Goal: Task Accomplishment & Management: Use online tool/utility

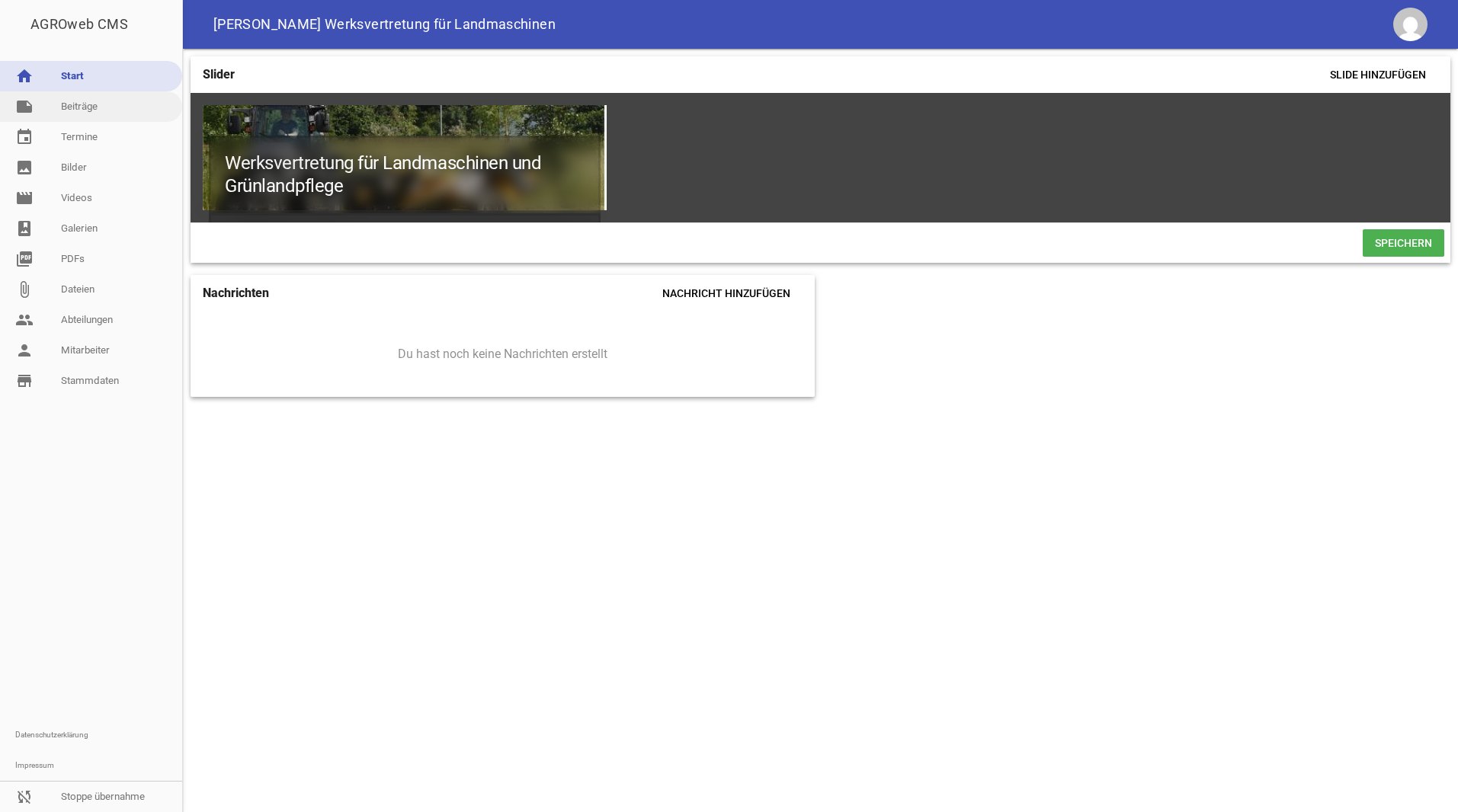
click at [81, 114] on link "note Beiträge" at bounding box center [91, 106] width 183 height 31
click at [100, 792] on link "sync_disabled Stoppe übernahme" at bounding box center [91, 796] width 183 height 31
click at [85, 800] on link "reply Abmelden" at bounding box center [91, 796] width 183 height 31
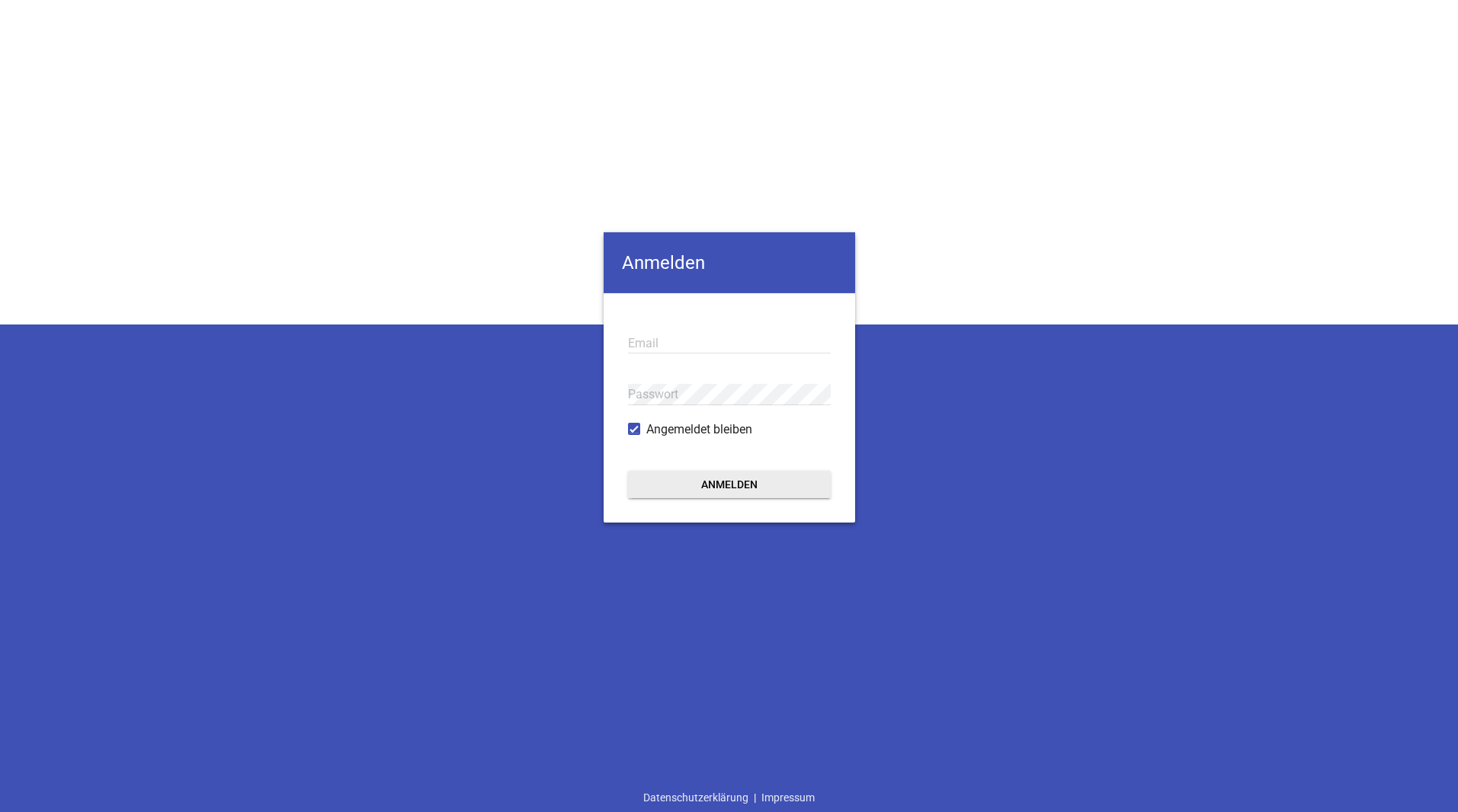
type input "[EMAIL_ADDRESS][DOMAIN_NAME]"
click at [729, 480] on button "Anmelden" at bounding box center [729, 483] width 203 height 27
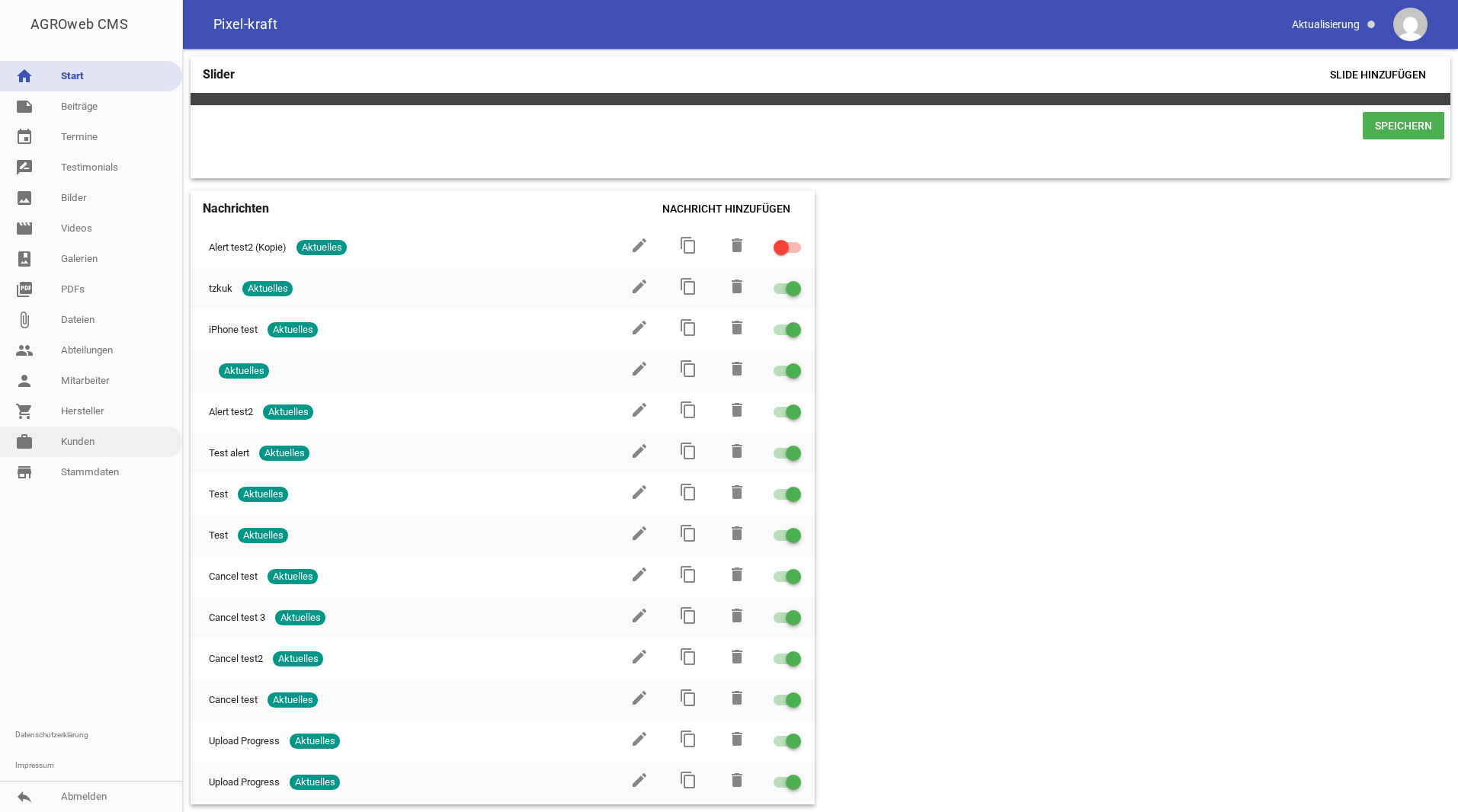
click at [48, 449] on link "work [PERSON_NAME]" at bounding box center [91, 442] width 183 height 31
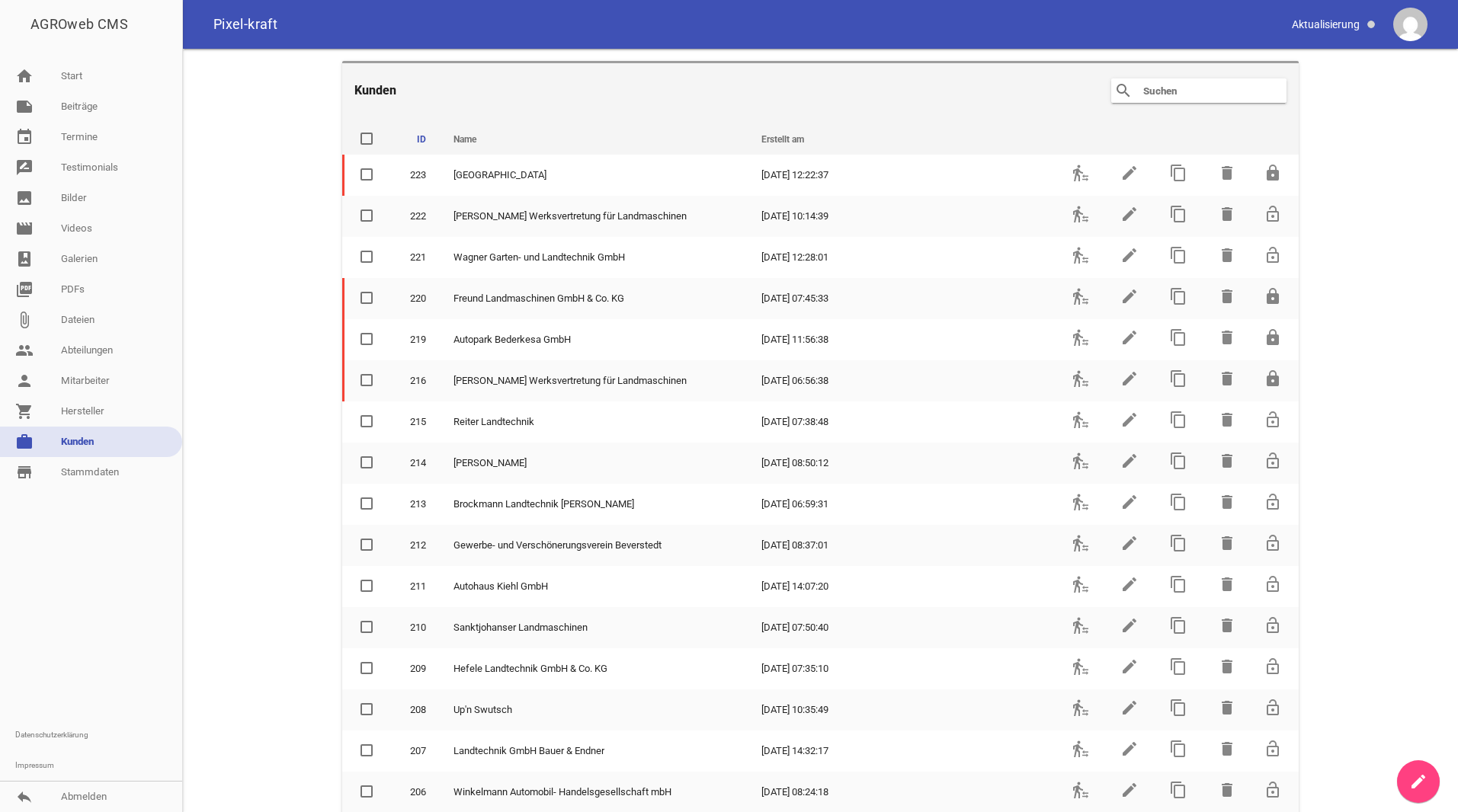
click at [1183, 78] on header "Kunden search clear" at bounding box center [820, 89] width 957 height 57
click at [1188, 91] on input "text" at bounding box center [1203, 90] width 122 height 18
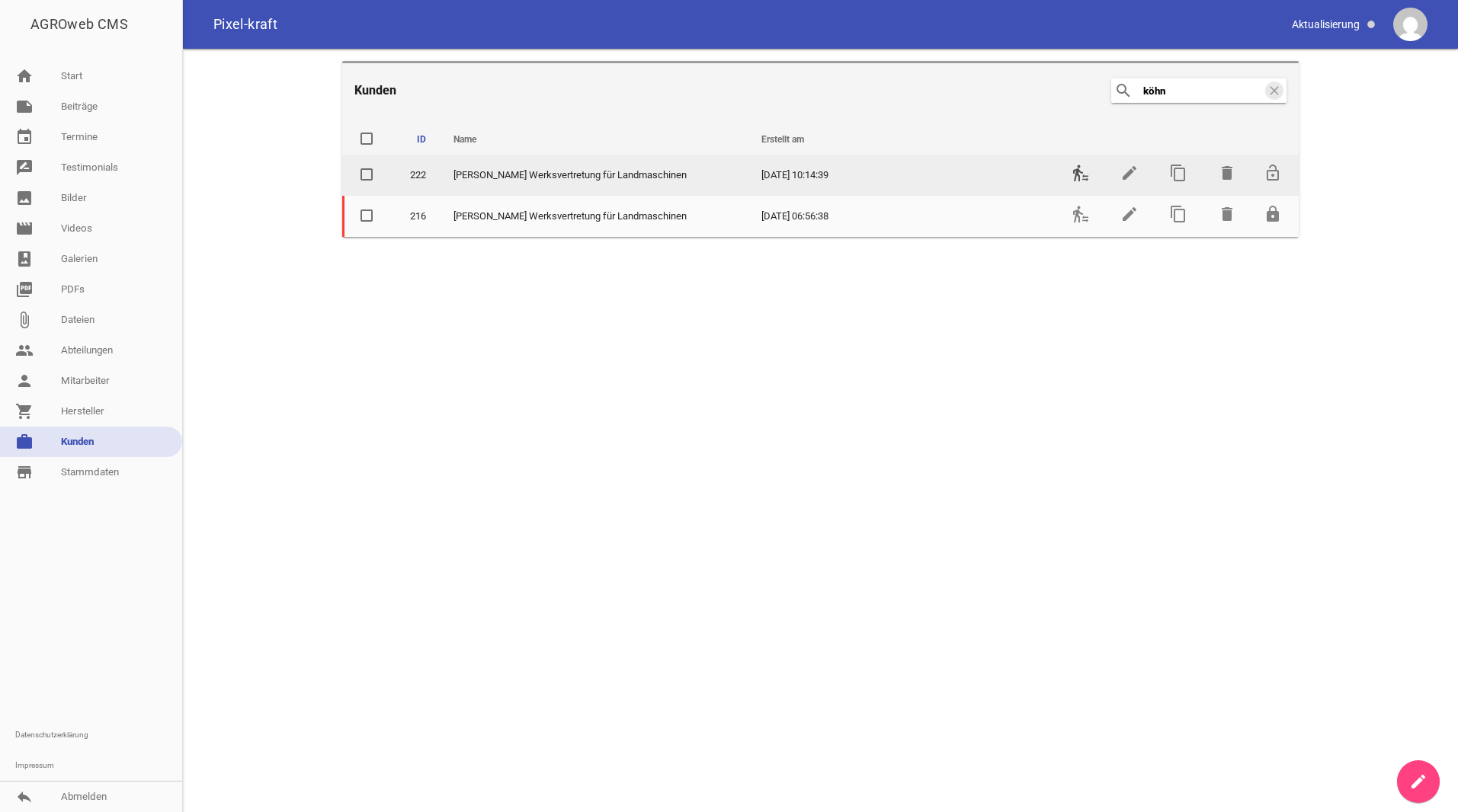
type input "köhn"
click at [1083, 179] on icon "transfer_within_a_station" at bounding box center [1080, 172] width 18 height 18
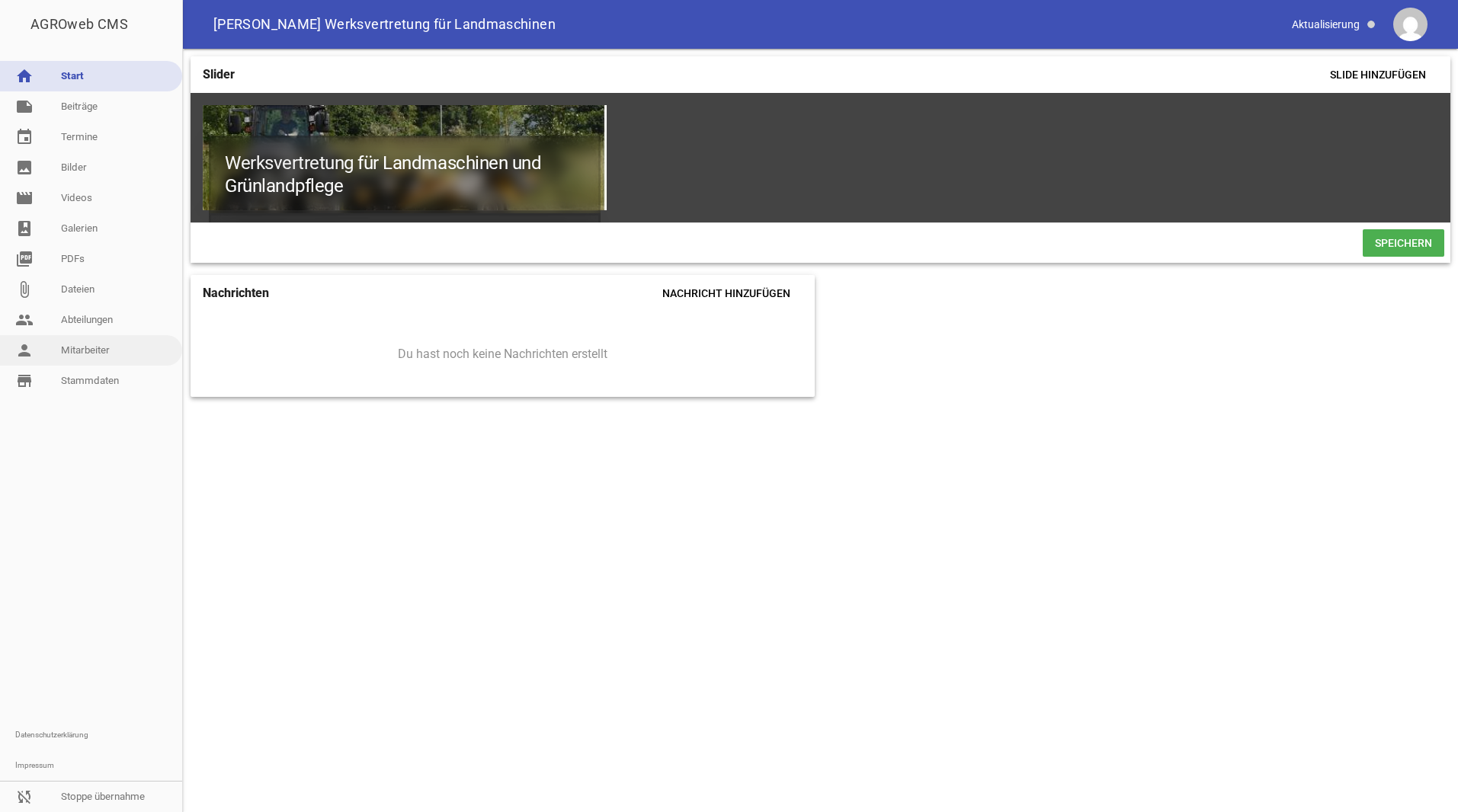
click at [96, 348] on link "person Mitarbeiter" at bounding box center [91, 350] width 183 height 31
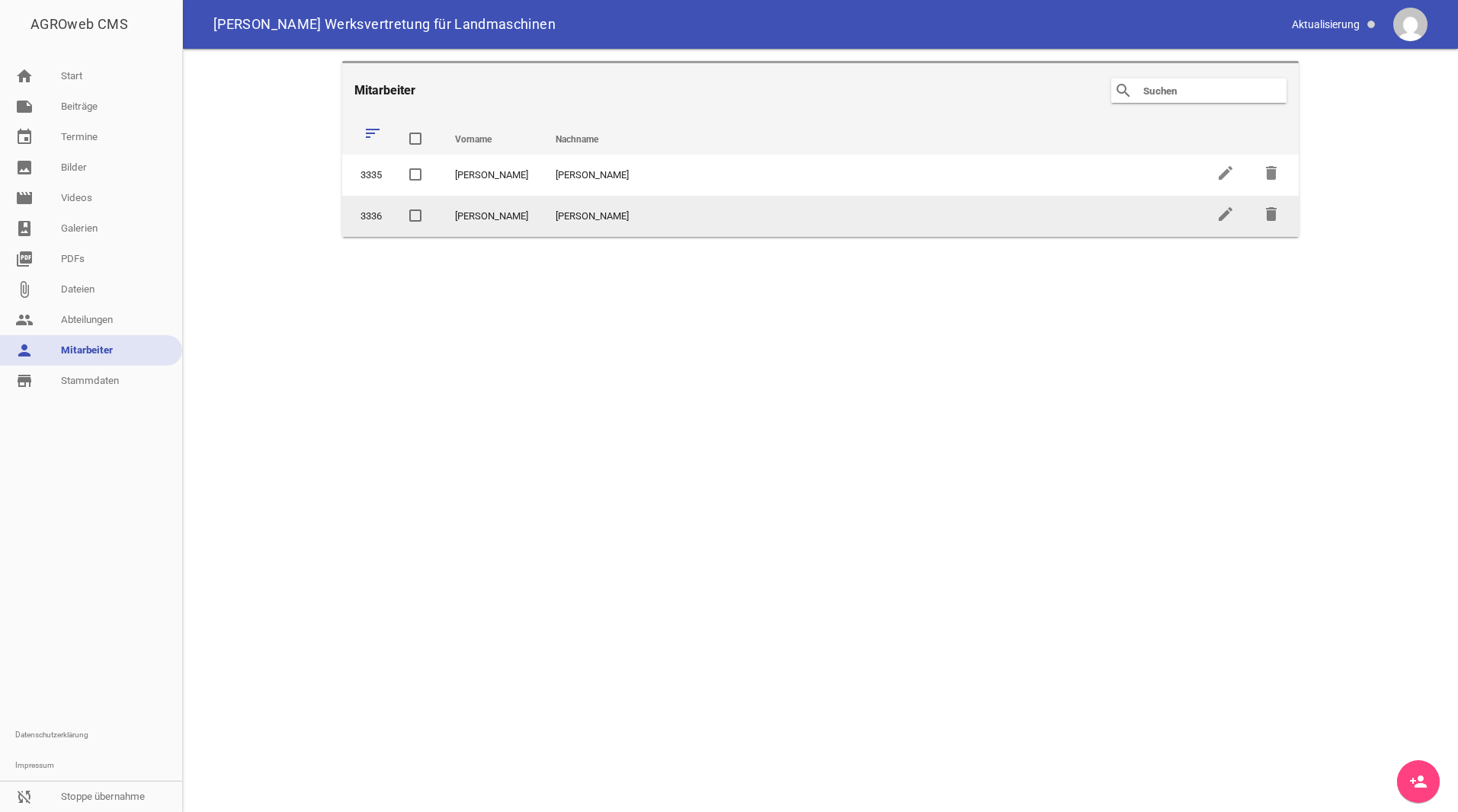
click at [1236, 215] on td "edit" at bounding box center [1225, 216] width 45 height 42
click at [1222, 210] on icon "edit" at bounding box center [1225, 214] width 18 height 18
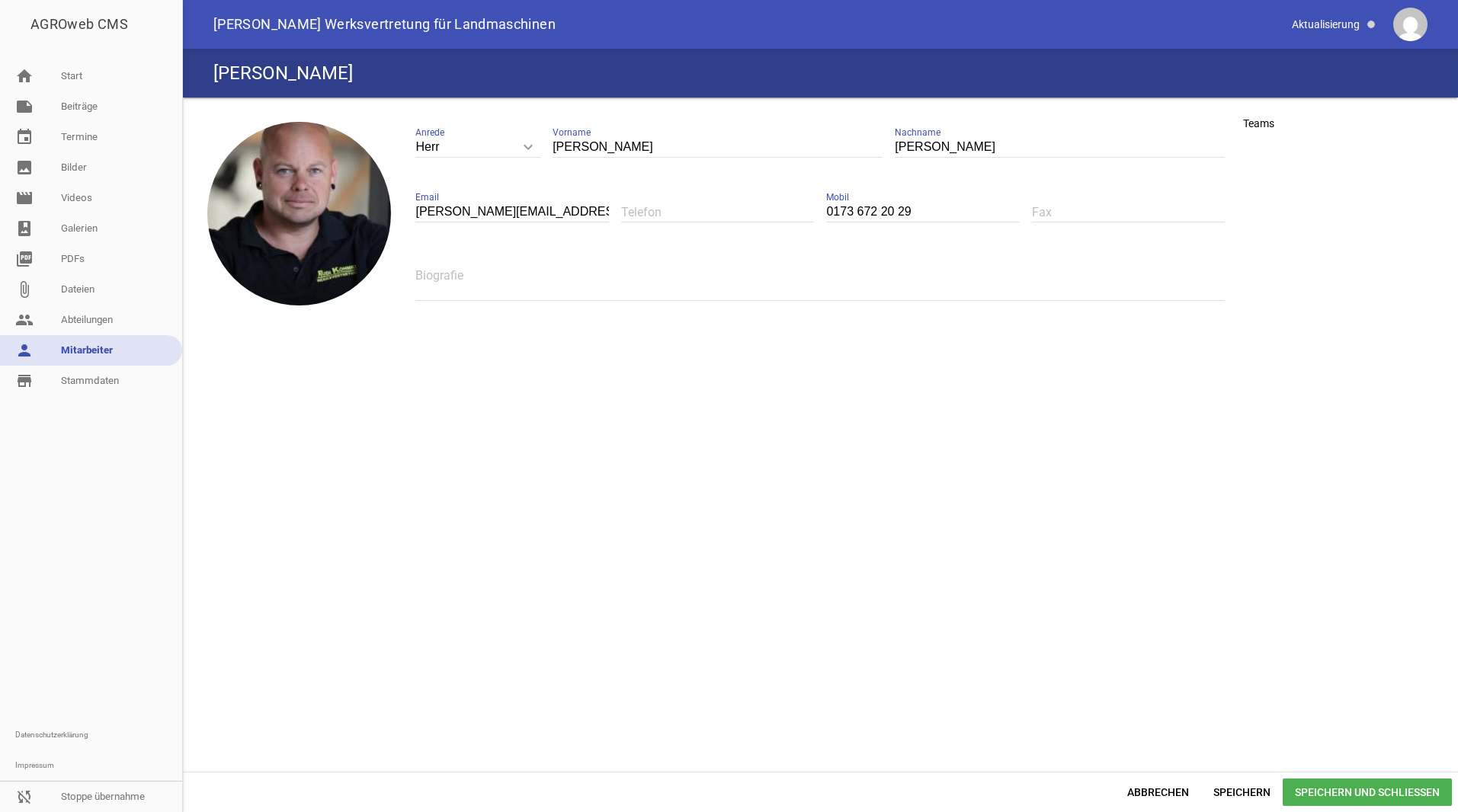
click at [477, 297] on textarea at bounding box center [819, 283] width 809 height 36
type textarea "Inhaber"
click at [1254, 796] on span "Speichern" at bounding box center [1243, 792] width 81 height 27
click at [84, 345] on link "person Mitarbeiter" at bounding box center [91, 350] width 183 height 31
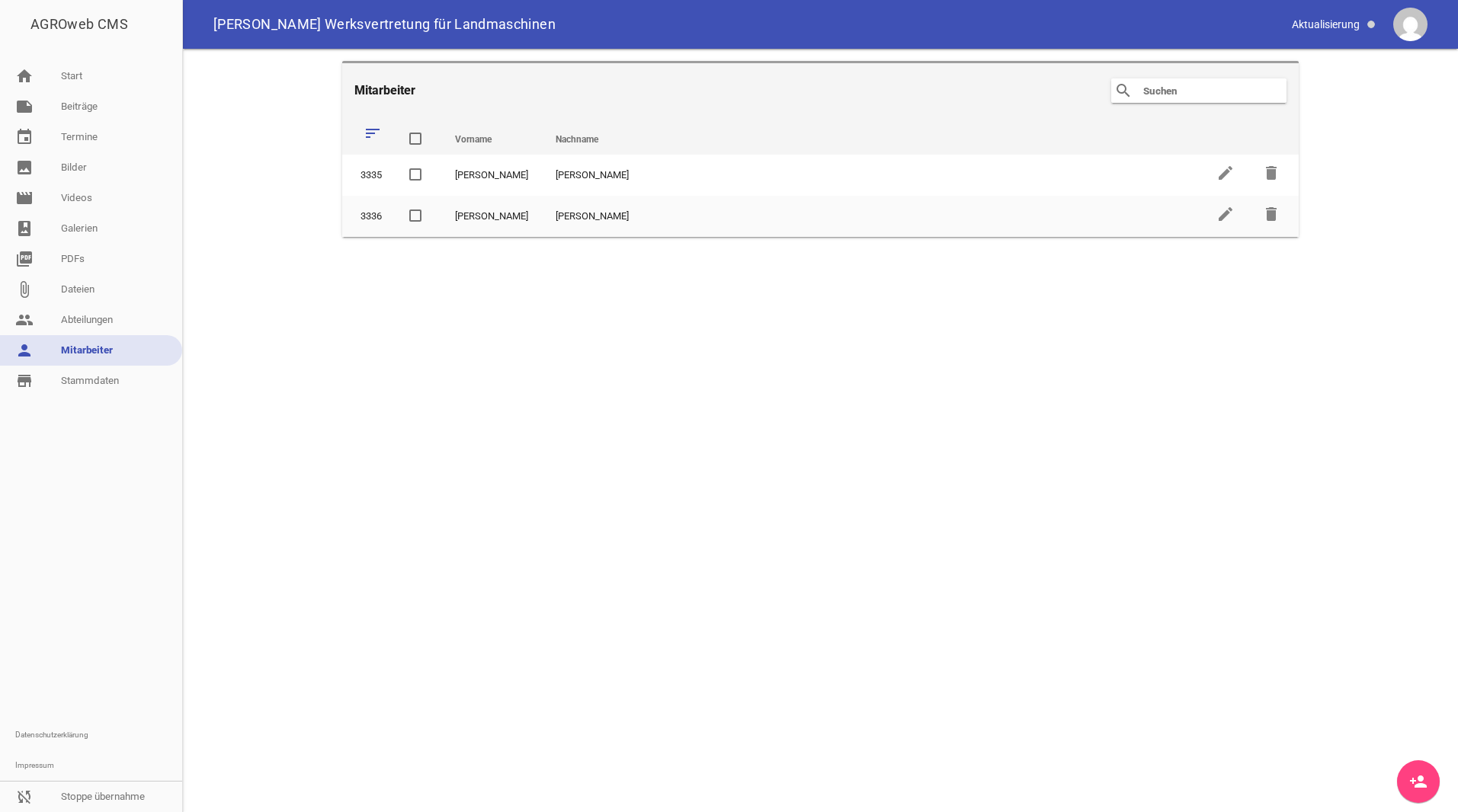
drag, startPoint x: 503, startPoint y: 215, endPoint x: 514, endPoint y: 337, distance: 122.5
click at [514, 337] on main "Mitarbeiter search clear sort Vorname Nachname delete 3335 [PERSON_NAME] edit d…" at bounding box center [821, 430] width 1275 height 763
drag, startPoint x: 354, startPoint y: 217, endPoint x: 370, endPoint y: 146, distance: 72.8
click at [370, 146] on table "sort Vorname Nachname delete 3335 [PERSON_NAME] edit delete 3336 [PERSON_NAME] …" at bounding box center [820, 178] width 957 height 119
drag, startPoint x: 396, startPoint y: 231, endPoint x: 360, endPoint y: 125, distance: 111.9
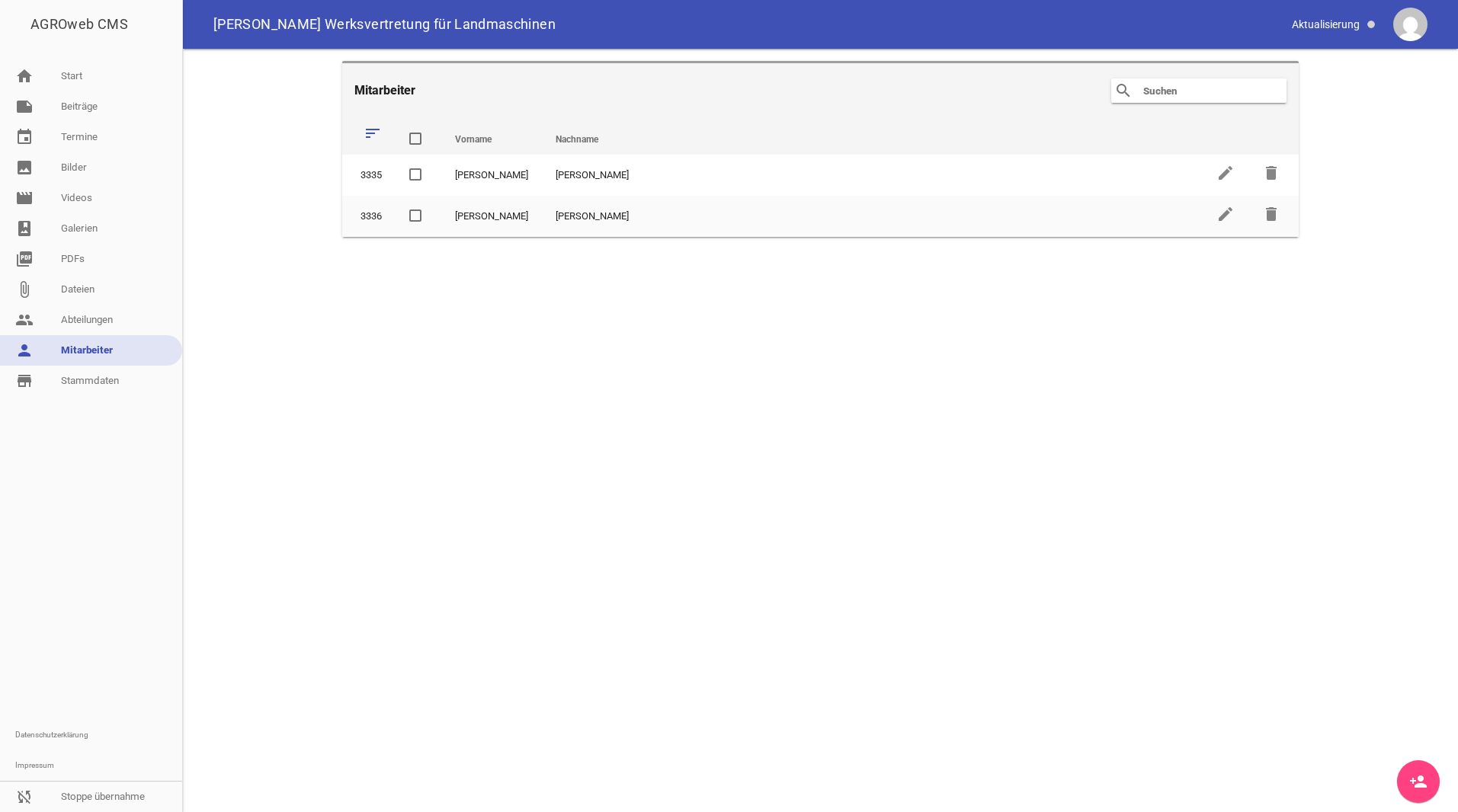
click at [371, 159] on tbody "3335 [PERSON_NAME] edit delete 3336 [PERSON_NAME] edit delete" at bounding box center [820, 196] width 957 height 82
click at [375, 138] on icon "sort" at bounding box center [372, 133] width 18 height 18
click at [92, 118] on link "note Beiträge" at bounding box center [91, 106] width 183 height 31
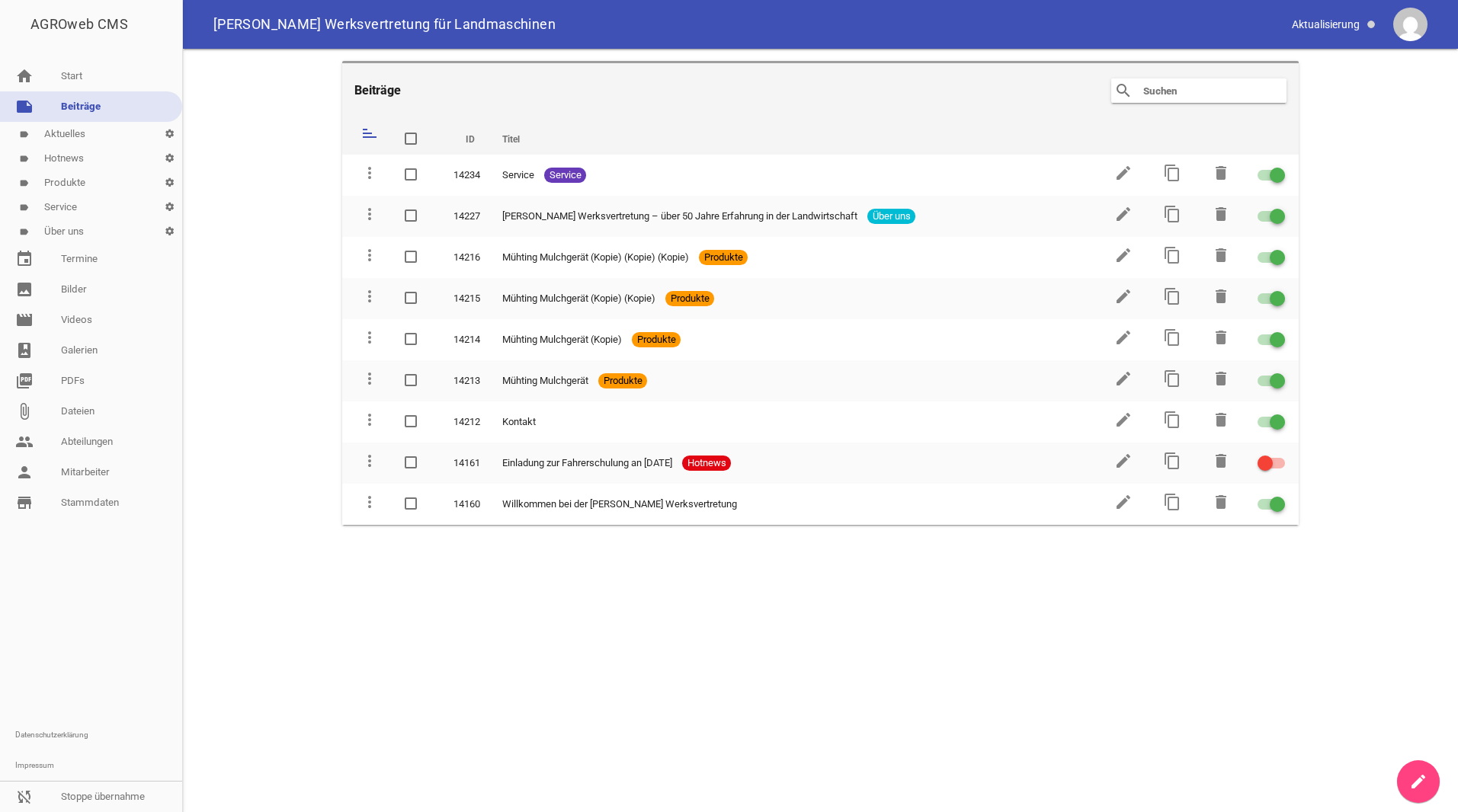
click at [69, 211] on link "label Service settings" at bounding box center [91, 207] width 183 height 24
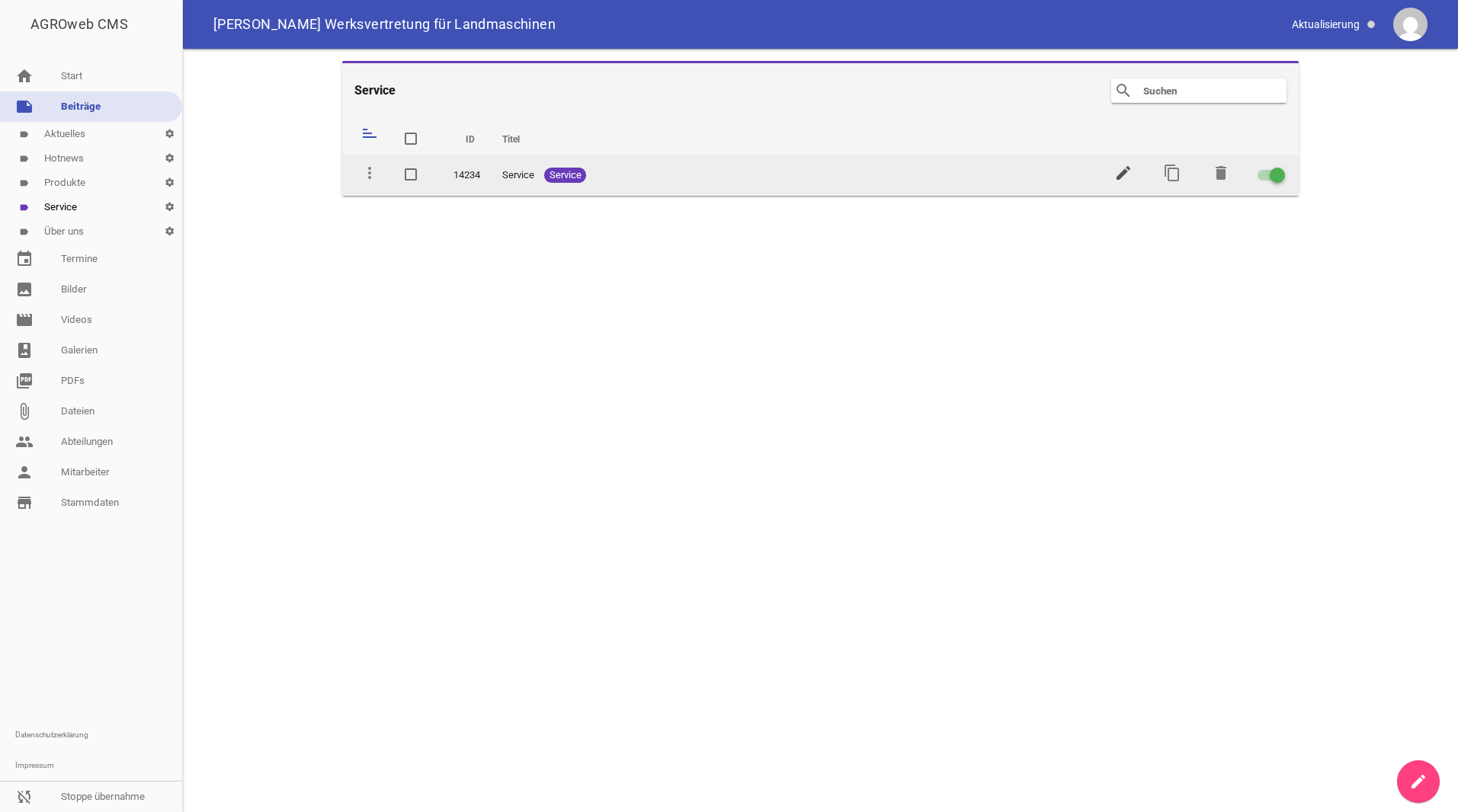
click at [1120, 168] on icon "edit" at bounding box center [1123, 172] width 18 height 18
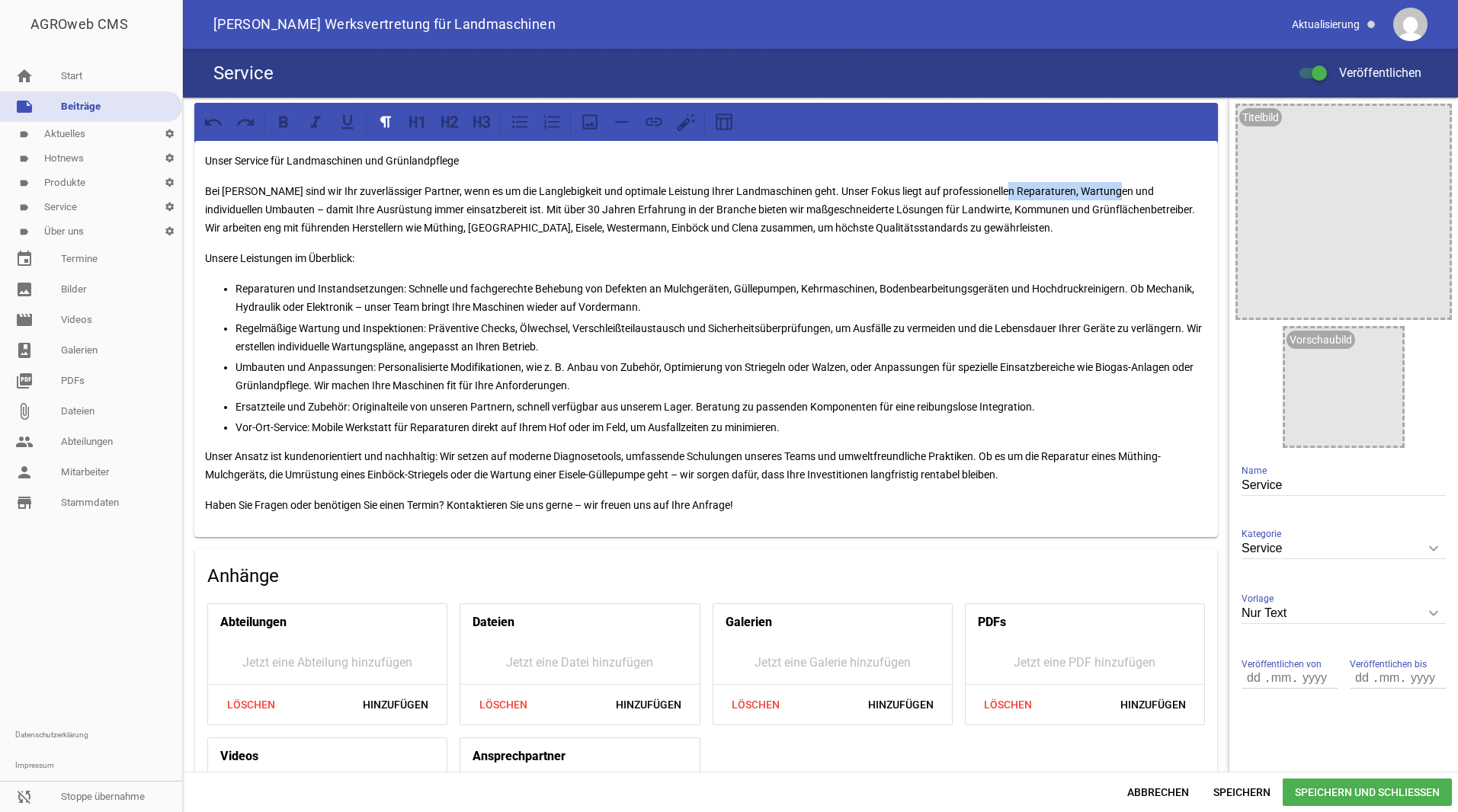
drag, startPoint x: 1000, startPoint y: 193, endPoint x: 1114, endPoint y: 190, distance: 114.0
click at [1114, 190] on p "Bei [PERSON_NAME] sind wir Ihr zuverlässiger Partner, wenn es um die Langlebigk…" at bounding box center [707, 210] width 1003 height 55
click at [476, 207] on p "Bei [PERSON_NAME] sind wir Ihr zuverlässiger Partner, wenn es um die Langlebigk…" at bounding box center [707, 210] width 1003 height 55
click at [479, 208] on p "Bei [PERSON_NAME] sind wir Ihr zuverlässiger Partner, wenn es um die Langlebigk…" at bounding box center [707, 210] width 1003 height 55
click at [617, 230] on p "Bei [PERSON_NAME] sind wir Ihr zuverlässiger Partner, wenn es um die Langlebigk…" at bounding box center [707, 210] width 1003 height 55
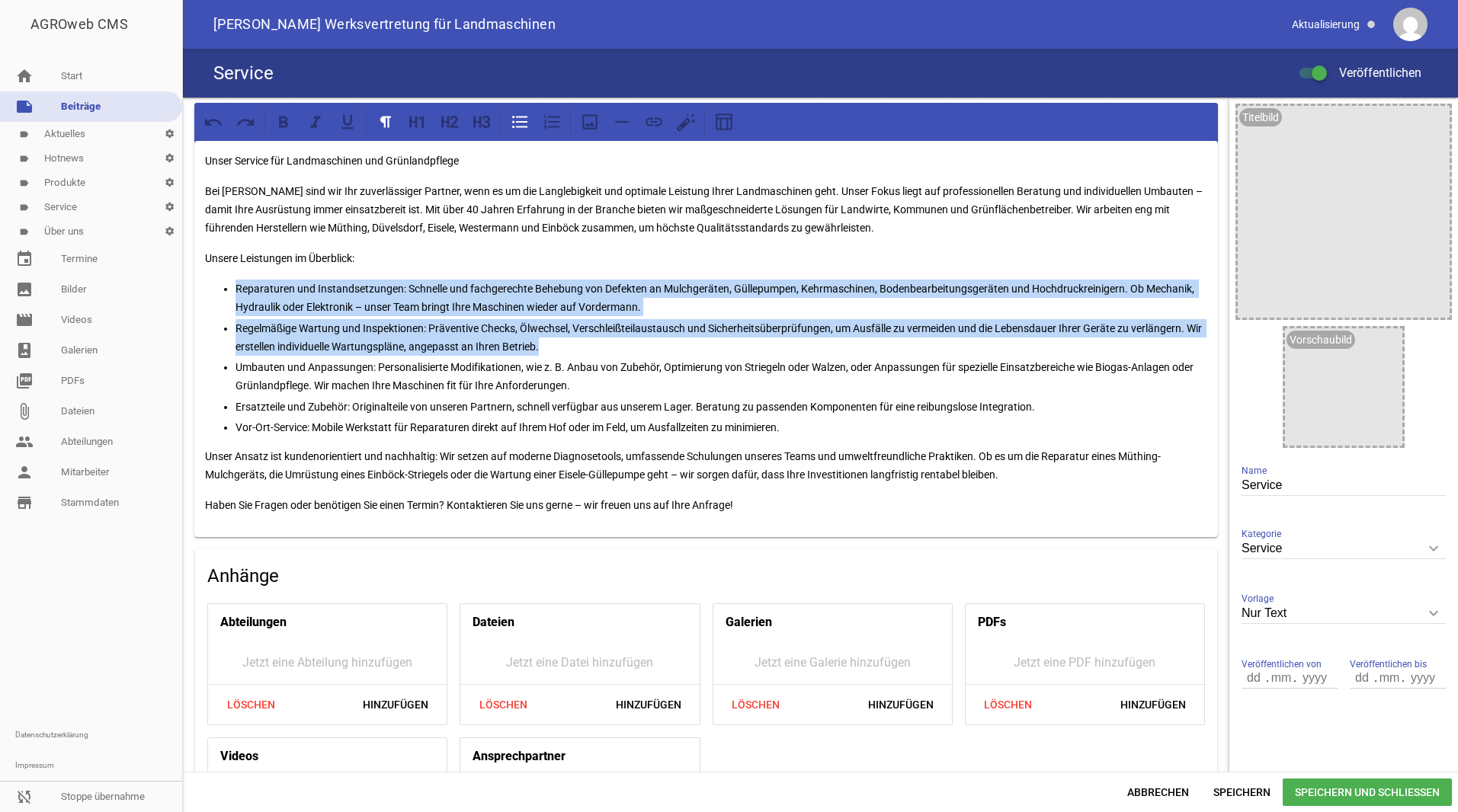
drag, startPoint x: 571, startPoint y: 349, endPoint x: 212, endPoint y: 285, distance: 364.7
click at [212, 285] on ul "Reparaturen und Instandsetzungen: Schnelle und fachgerechte Behebung von Defekt…" at bounding box center [707, 358] width 1003 height 157
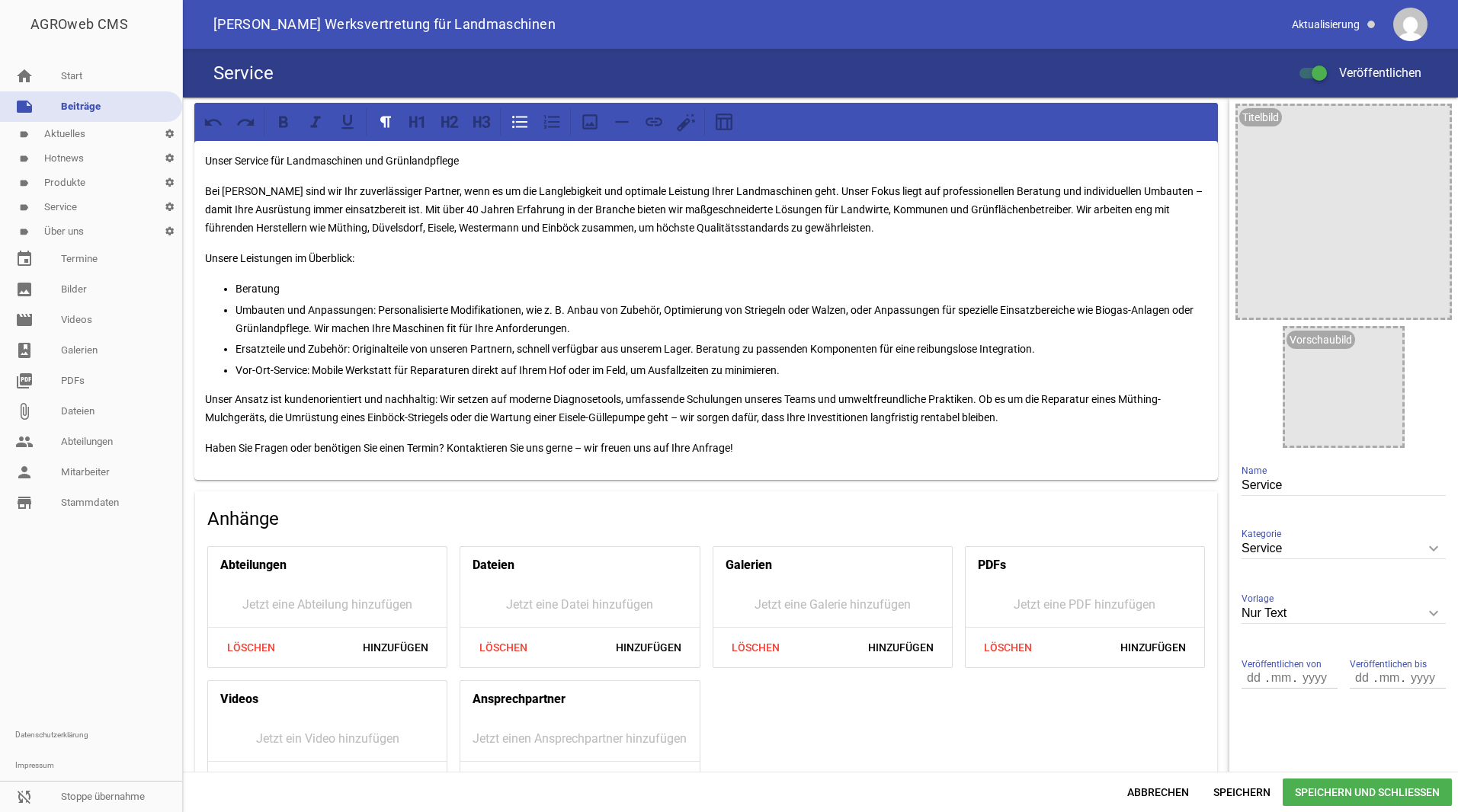
click at [236, 311] on p "Umbauten und Anpassungen: Personalisierte Modifikationen, wie z. B. Anbau von Z…" at bounding box center [722, 319] width 972 height 37
click at [288, 285] on p "Beratung" at bounding box center [722, 288] width 972 height 18
drag, startPoint x: 327, startPoint y: 226, endPoint x: 583, endPoint y: 223, distance: 256.0
click at [583, 223] on p "Bei [PERSON_NAME] sind wir Ihr zuverlässiger Partner, wenn es um die Langlebigk…" at bounding box center [707, 210] width 1003 height 55
copy p "Müthing, [GEOGRAPHIC_DATA], [GEOGRAPHIC_DATA], Westermann und Einböck"
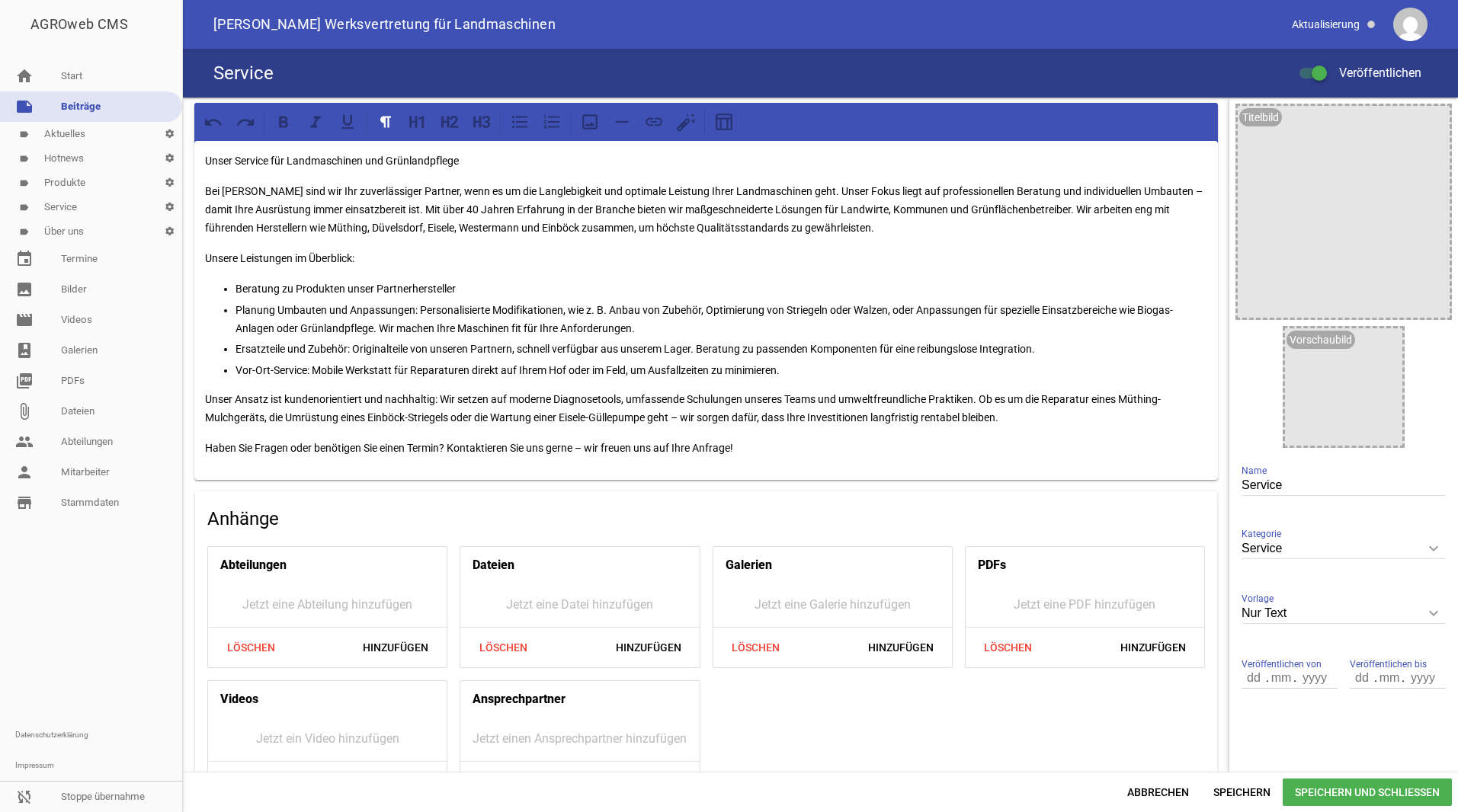
click at [584, 297] on p "Beratung zu Produkten unser Partnerhersteller" at bounding box center [722, 288] width 972 height 18
click at [274, 309] on p "Planung Umbauten und Anpassungen: Personalisierte Modifikationen, wie z. B. Anb…" at bounding box center [722, 319] width 972 height 37
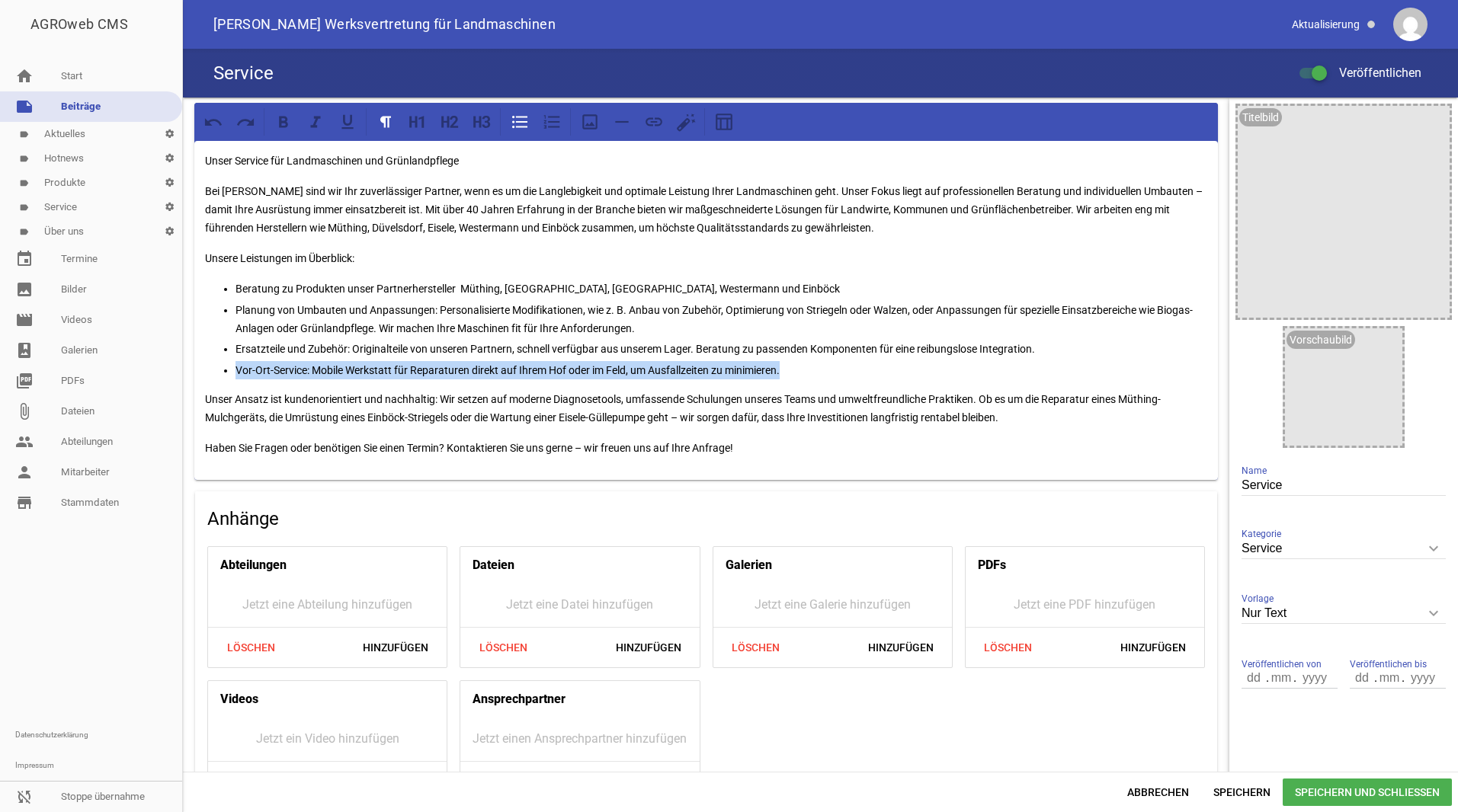
drag, startPoint x: 706, startPoint y: 371, endPoint x: 223, endPoint y: 367, distance: 483.0
click at [236, 367] on li "Vor-Ort-Service: Mobile Werkstatt für Reparaturen direkt auf Ihrem Hof oder im …" at bounding box center [722, 370] width 972 height 18
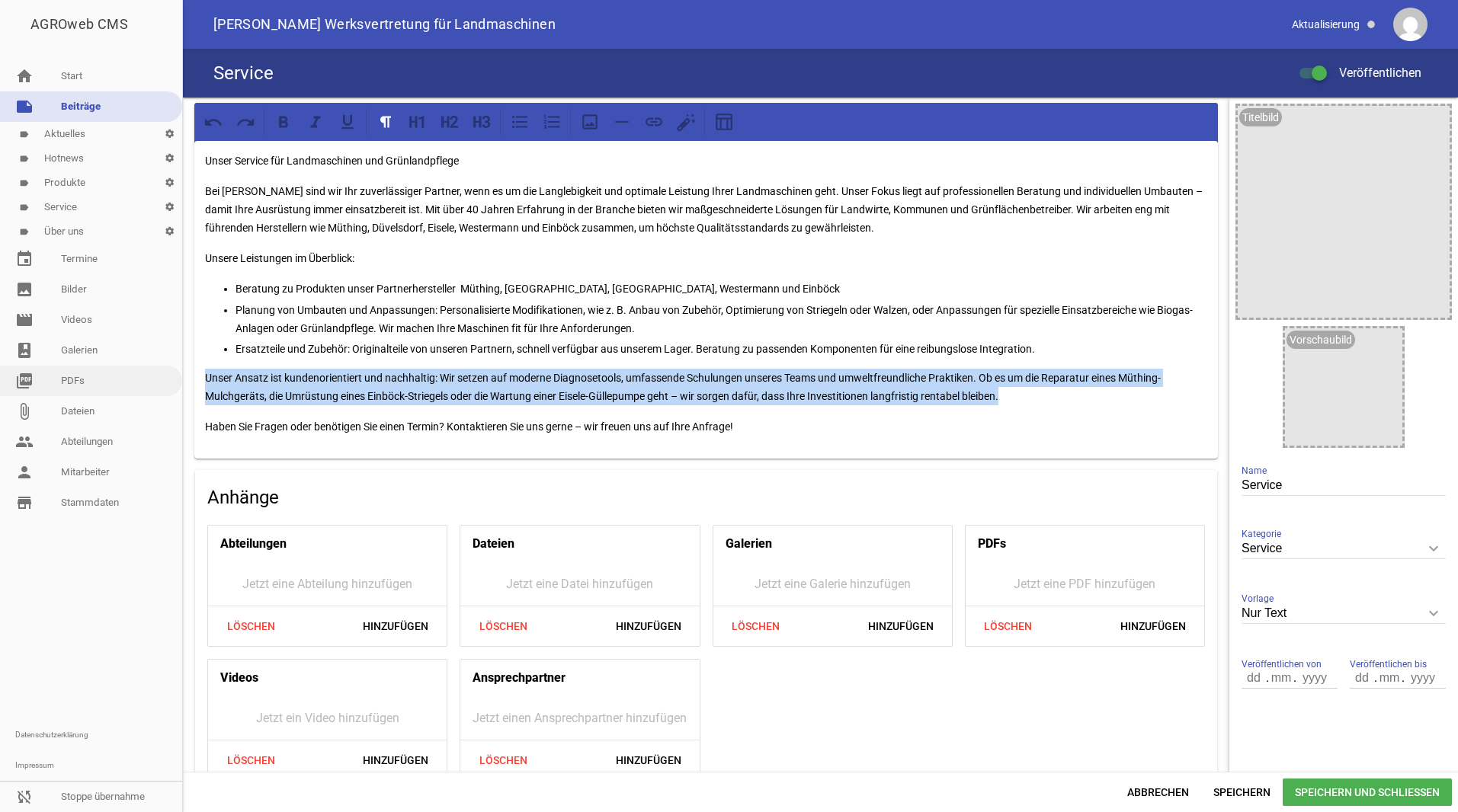
drag, startPoint x: 1023, startPoint y: 402, endPoint x: 149, endPoint y: 378, distance: 874.3
click at [149, 378] on div "AGROweb CMS home Start note Beiträge label Aktuelles settings label Hotnews set…" at bounding box center [729, 406] width 1458 height 812
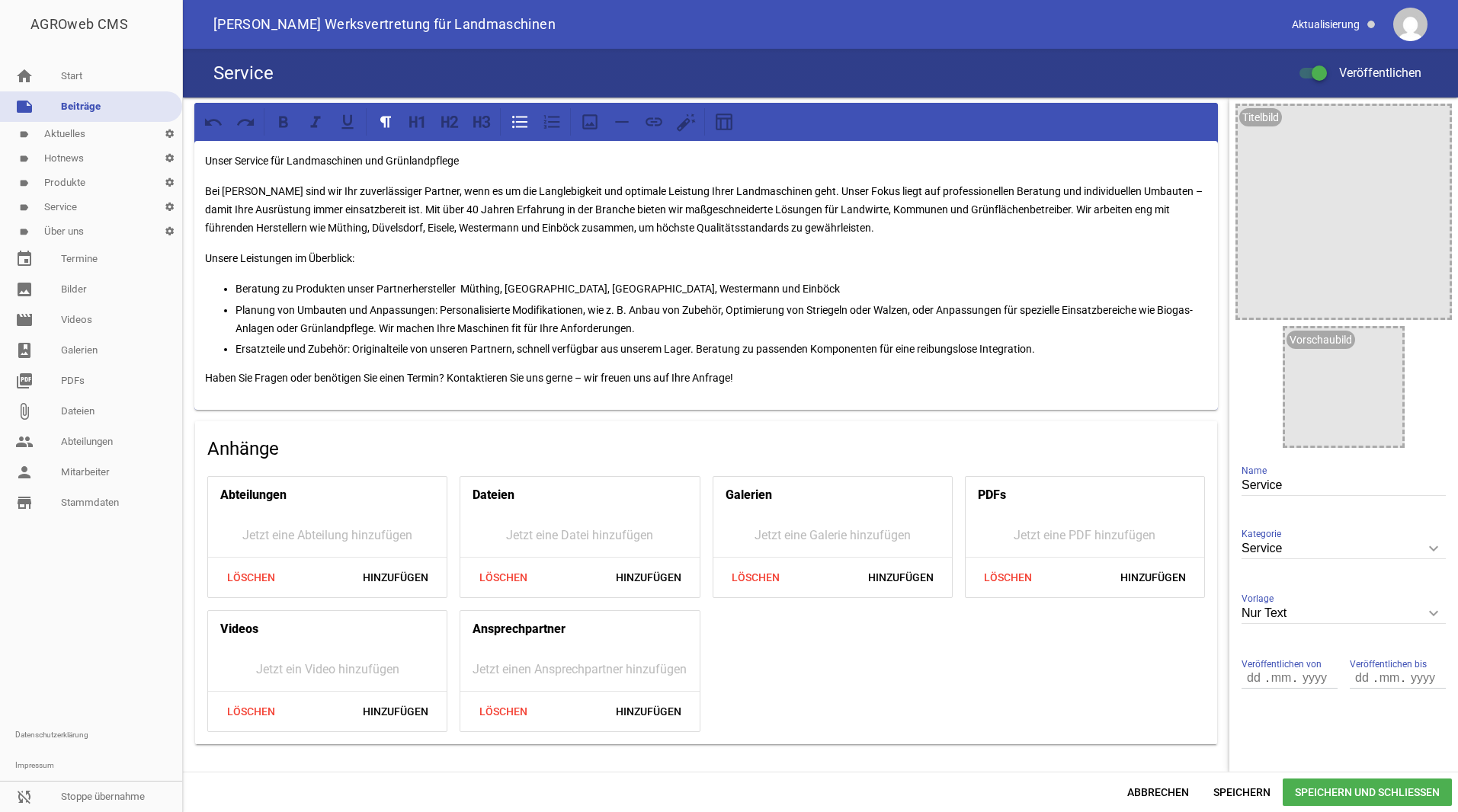
click at [1369, 792] on span "Speichern und Schließen" at bounding box center [1368, 792] width 169 height 27
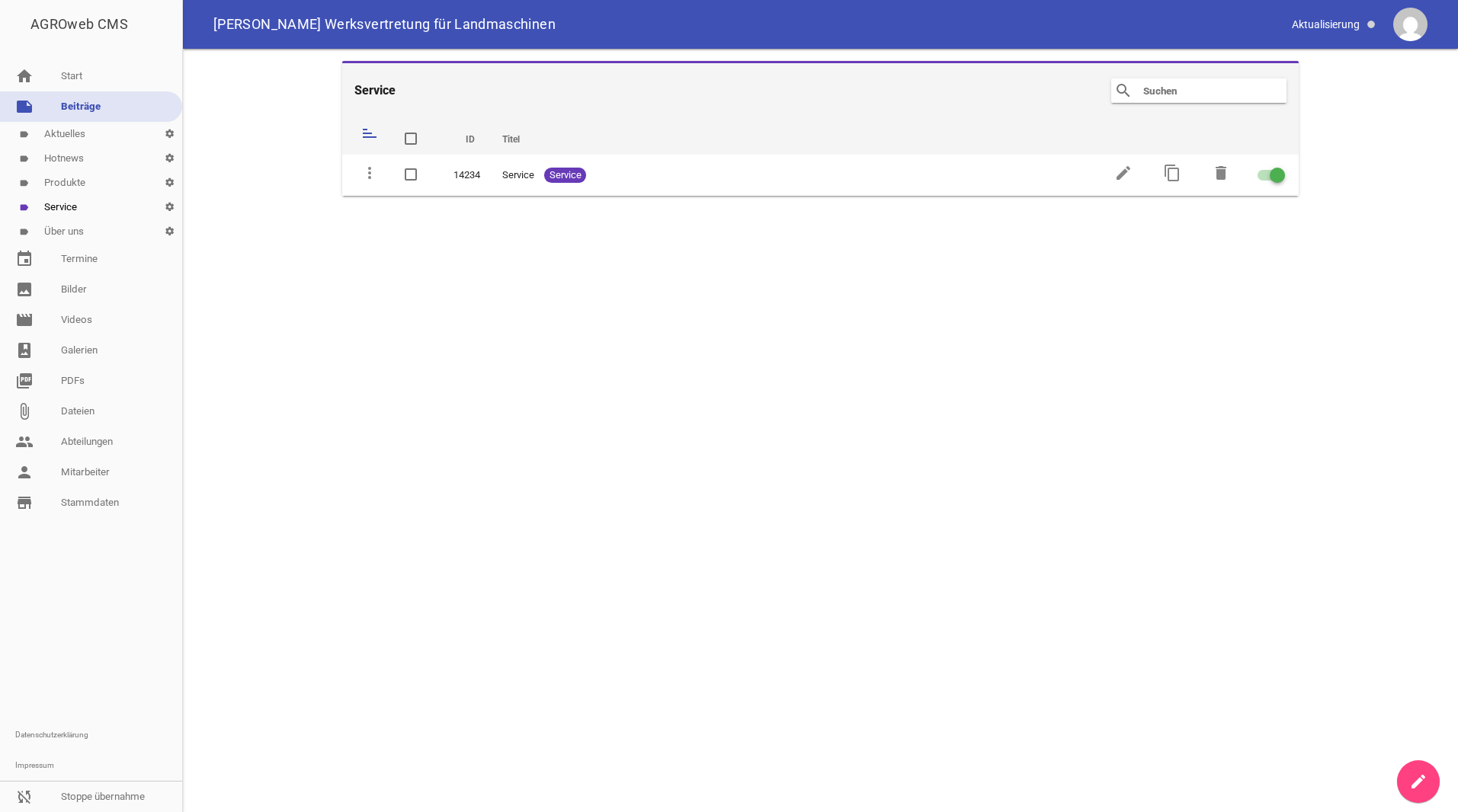
click at [79, 131] on link "label Aktuelles settings" at bounding box center [91, 134] width 183 height 24
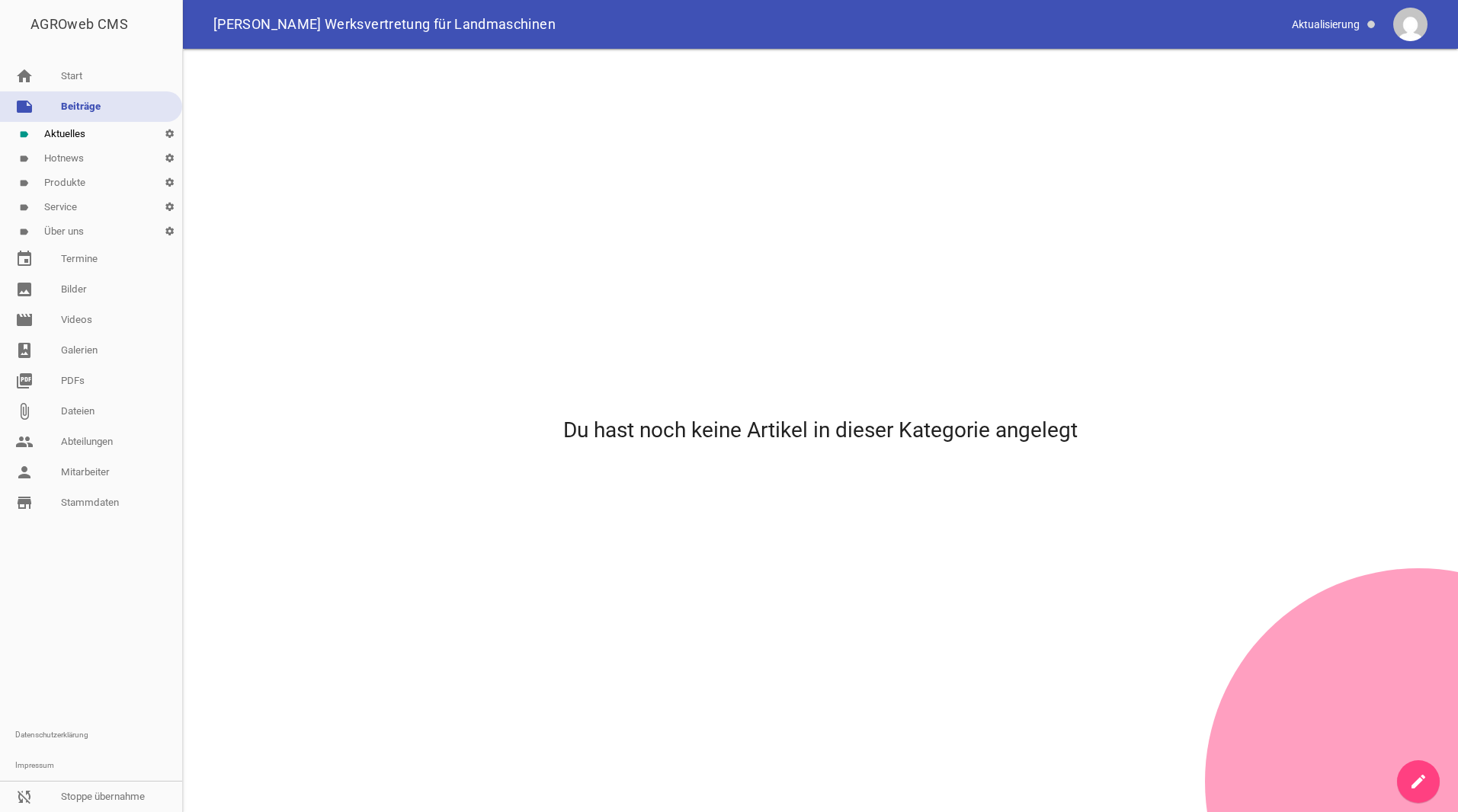
click at [74, 107] on link "note Beiträge" at bounding box center [91, 106] width 183 height 31
